Goal: Information Seeking & Learning: Learn about a topic

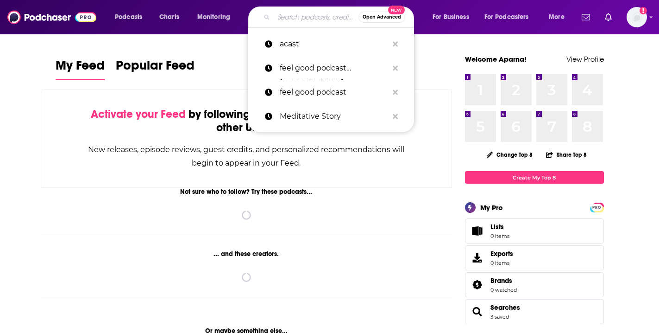
click at [302, 21] on input "Search podcasts, credits, & more..." at bounding box center [316, 17] width 85 height 15
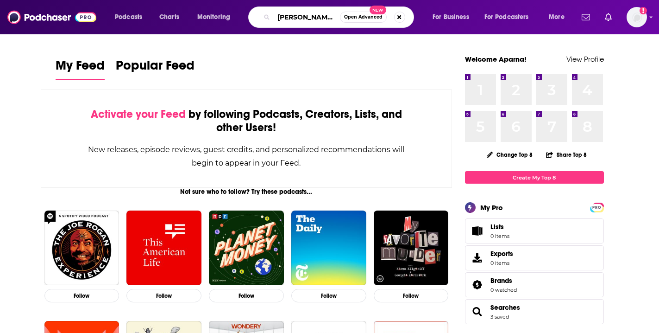
type input "[PERSON_NAME] & cheese"
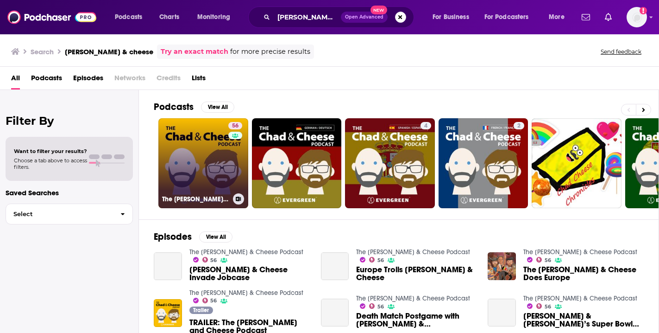
click at [184, 127] on link "56 The [PERSON_NAME] & Cheese Podcast" at bounding box center [203, 163] width 90 height 90
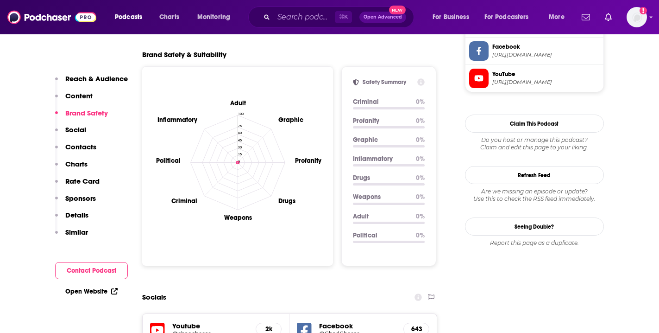
scroll to position [823, 0]
